Goal: Task Accomplishment & Management: Complete application form

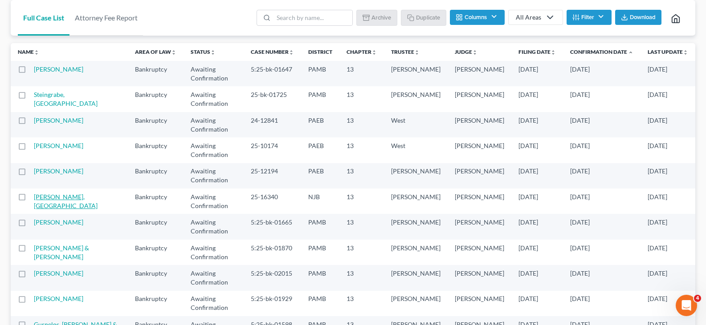
click at [66, 193] on link "[PERSON_NAME], [GEOGRAPHIC_DATA]" at bounding box center [66, 201] width 64 height 16
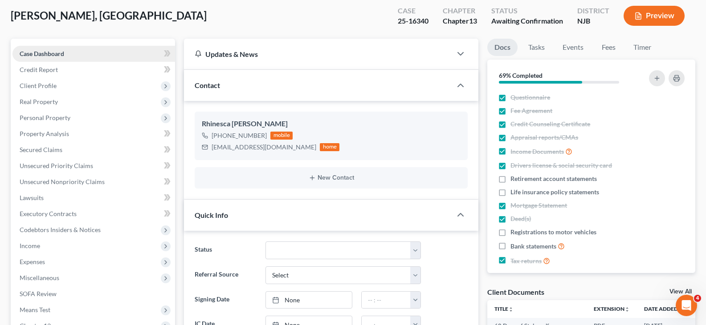
scroll to position [57, 0]
click at [56, 84] on span "Client Profile" at bounding box center [93, 86] width 163 height 16
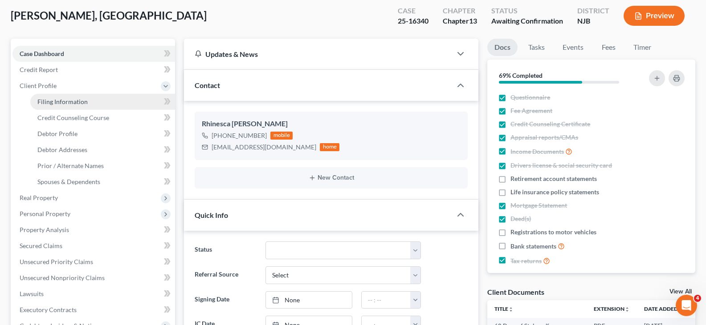
click at [62, 107] on link "Filing Information" at bounding box center [102, 102] width 145 height 16
select select "1"
select select "0"
select select "3"
select select "51"
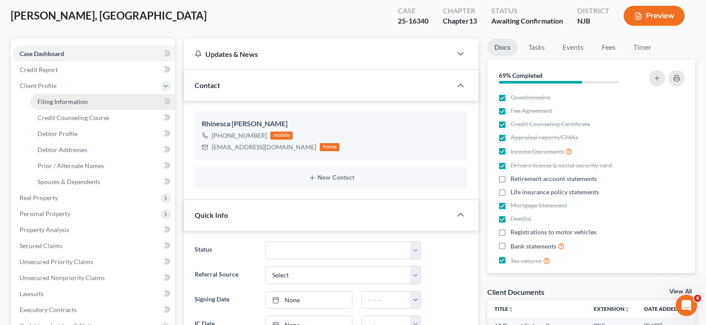
select select "2"
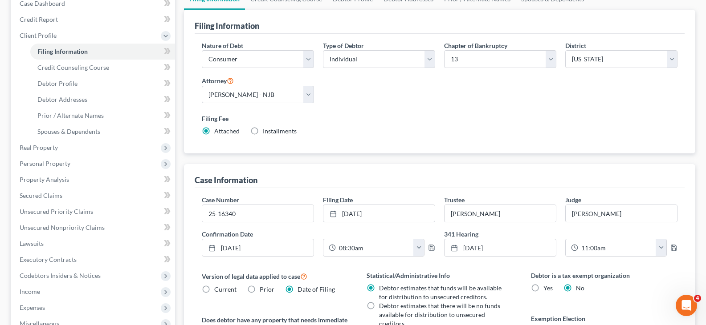
scroll to position [223, 0]
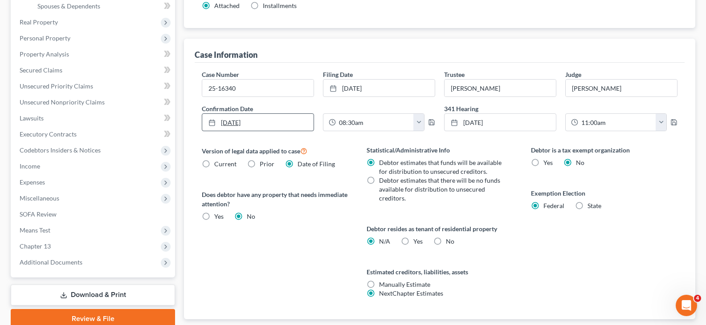
click at [280, 121] on link "[DATE]" at bounding box center [257, 122] width 111 height 17
click at [432, 120] on icon "button" at bounding box center [431, 122] width 5 height 5
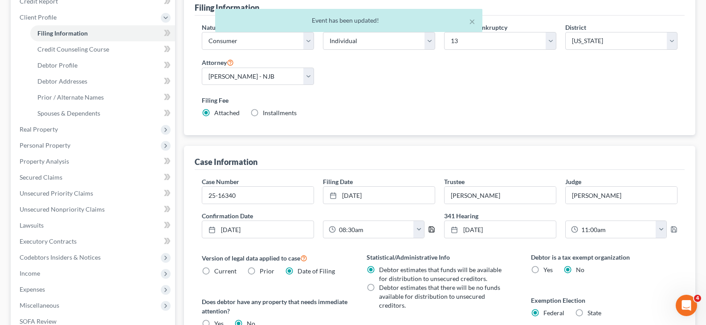
scroll to position [0, 0]
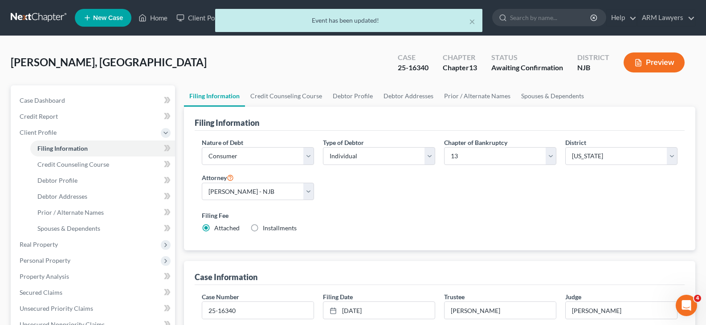
click at [33, 22] on div "× Event has been updated!" at bounding box center [349, 23] width 706 height 28
